Goal: Communication & Community: Answer question/provide support

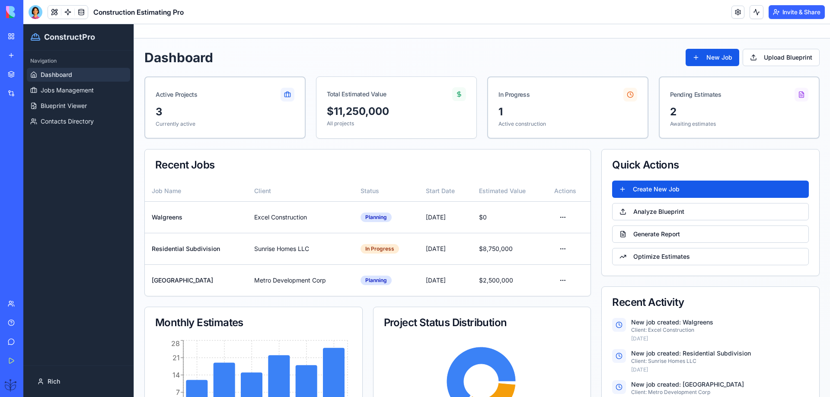
click at [26, 325] on div "Help" at bounding box center [26, 322] width 11 height 9
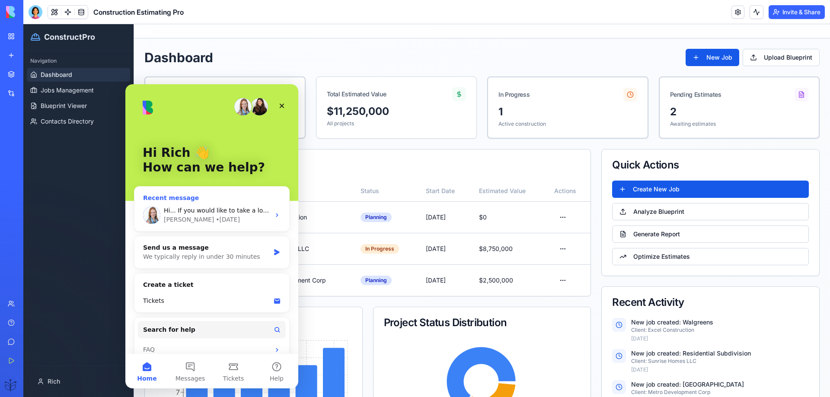
click at [197, 212] on span "Hi... If you would like to take a look, that would be great. Thank you" at bounding box center [266, 210] width 205 height 7
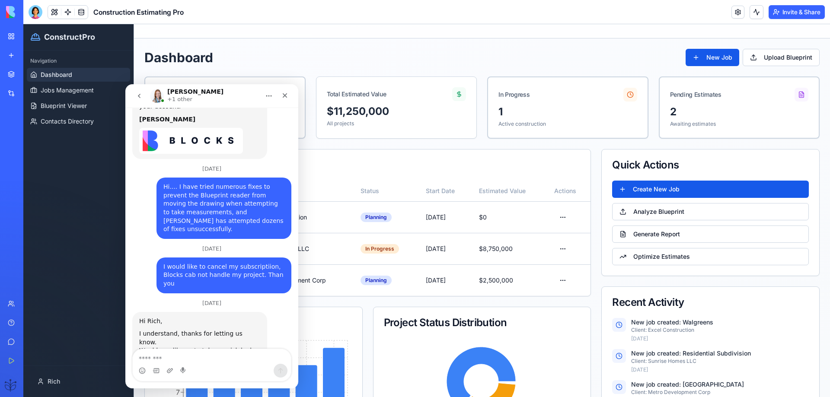
scroll to position [1179, 0]
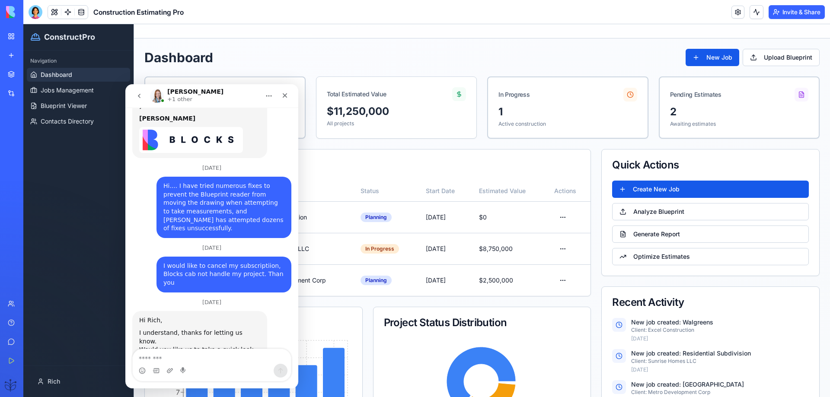
click at [150, 357] on textarea "Message…" at bounding box center [212, 356] width 158 height 15
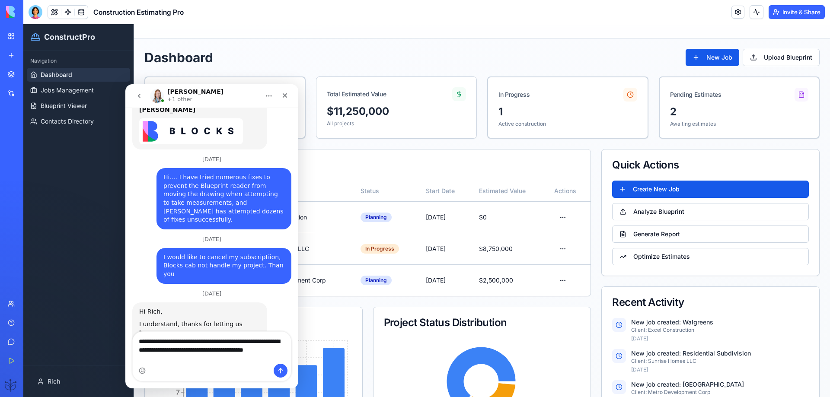
scroll to position [1197, 0]
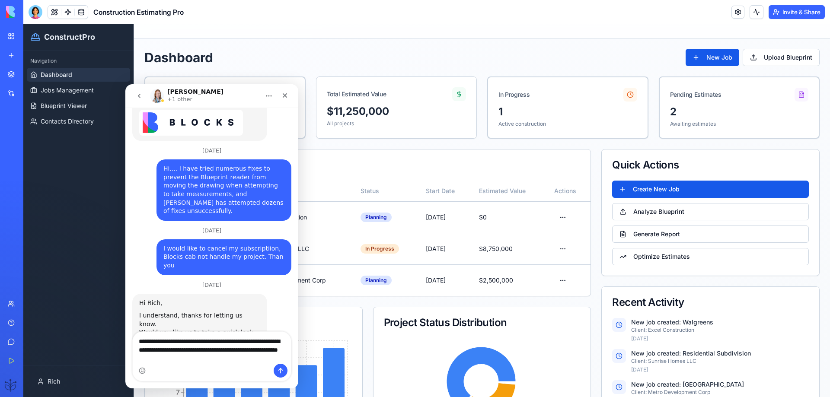
type textarea "**********"
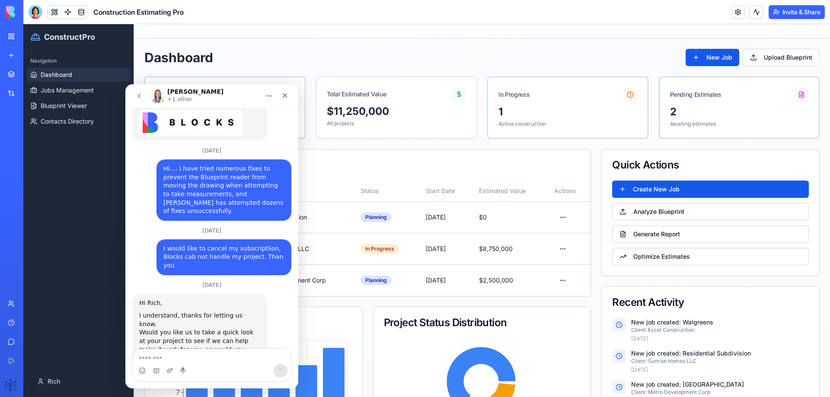
scroll to position [1234, 0]
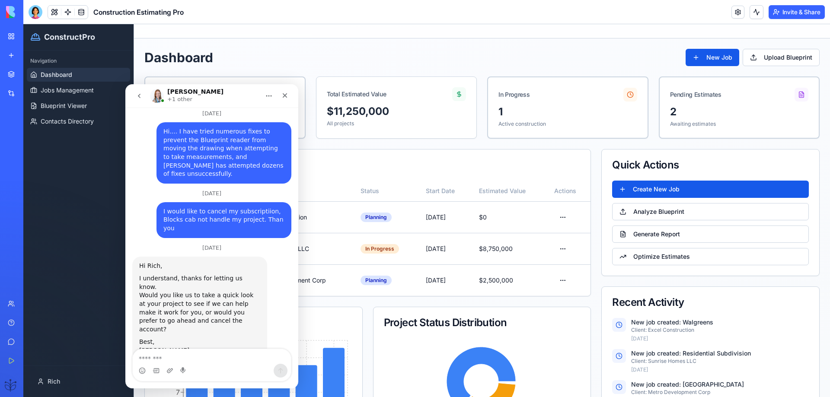
click at [186, 355] on textarea "Message…" at bounding box center [212, 356] width 158 height 15
drag, startPoint x: 209, startPoint y: 276, endPoint x: 200, endPoint y: 276, distance: 9.5
click at [200, 381] on div "Hi... If you would like to take a look, that would be great. Thank you" at bounding box center [223, 389] width 121 height 17
click at [195, 368] on div "Intercom messenger" at bounding box center [212, 371] width 158 height 14
click at [149, 358] on textarea "Message…" at bounding box center [212, 356] width 158 height 15
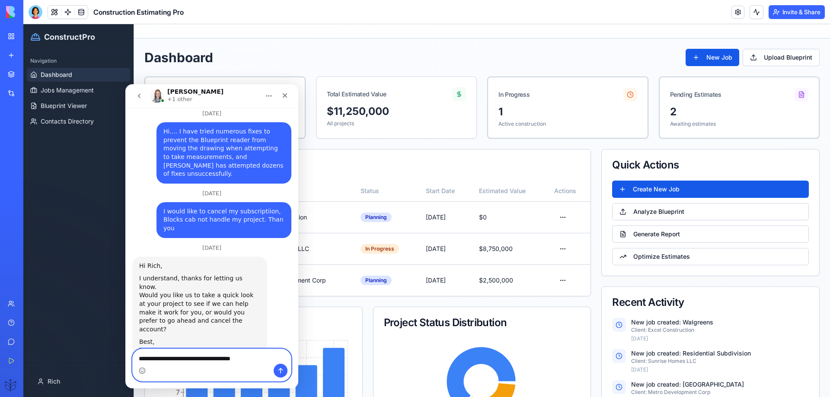
type textarea "**********"
